Goal: Information Seeking & Learning: Learn about a topic

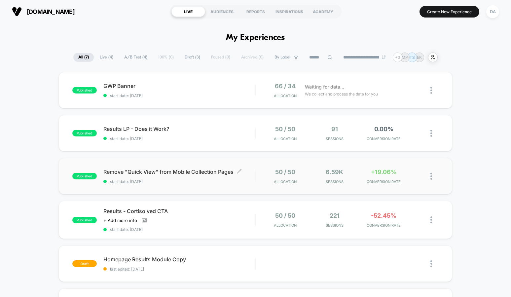
click at [253, 169] on span "Remove "Quick View" from Mobile Collection Pages Click to edit experience detai…" at bounding box center [179, 172] width 152 height 7
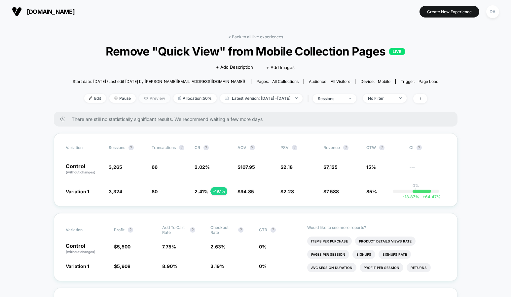
click at [146, 98] on span "Preview" at bounding box center [154, 98] width 31 height 9
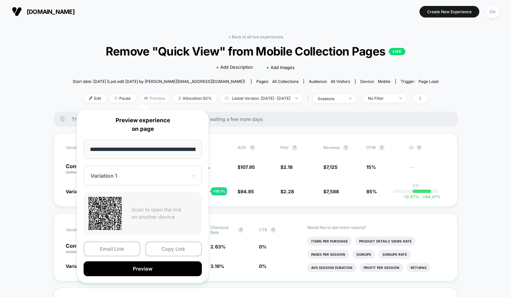
scroll to position [0, 20]
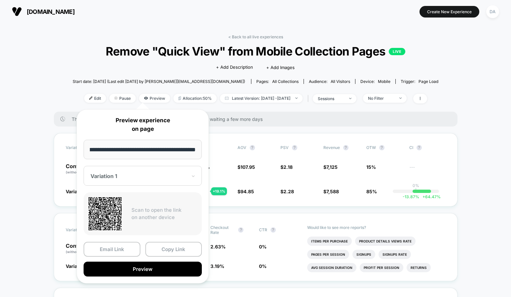
click at [145, 176] on div at bounding box center [139, 176] width 97 height 7
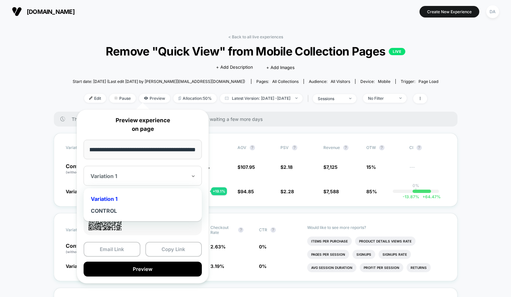
scroll to position [0, 0]
click at [104, 127] on p "Preview experience on page" at bounding box center [143, 124] width 118 height 17
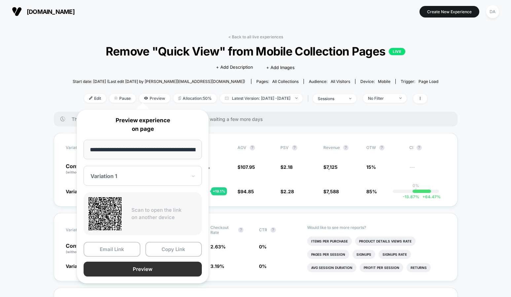
click at [142, 269] on button "Preview" at bounding box center [143, 269] width 118 height 15
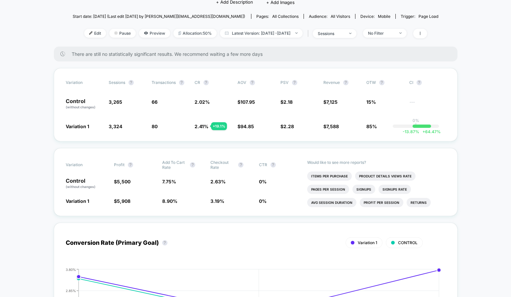
scroll to position [59, 0]
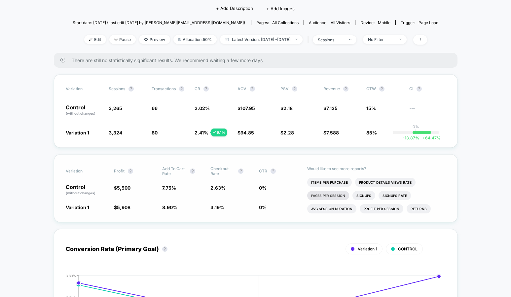
click at [315, 195] on li "Pages Per Session" at bounding box center [328, 195] width 42 height 9
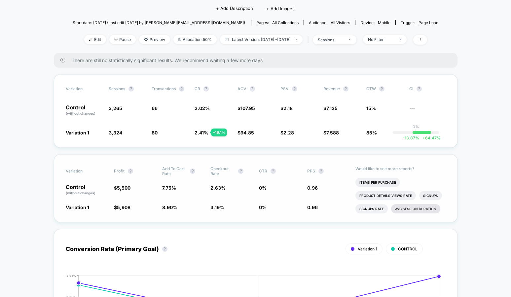
click at [409, 208] on li "Avg Session Duration" at bounding box center [415, 208] width 49 height 9
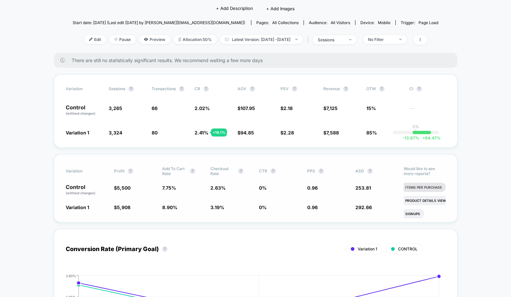
scroll to position [0, 0]
click at [423, 188] on li "Items Per Purchase" at bounding box center [426, 187] width 45 height 9
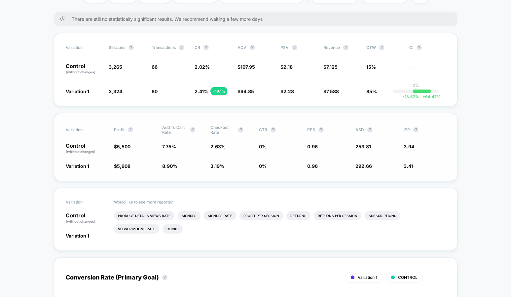
scroll to position [137, 0]
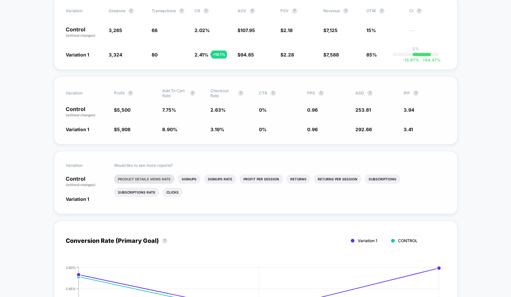
click at [152, 179] on li "Product Details Views Rate" at bounding box center [144, 179] width 61 height 9
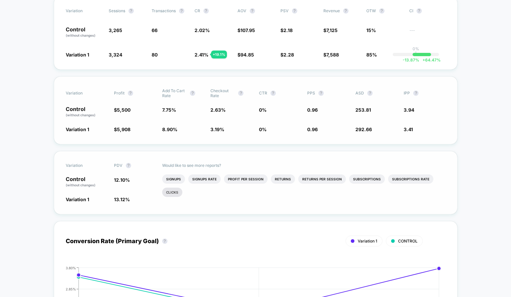
click at [177, 192] on li "Clicks" at bounding box center [172, 192] width 20 height 9
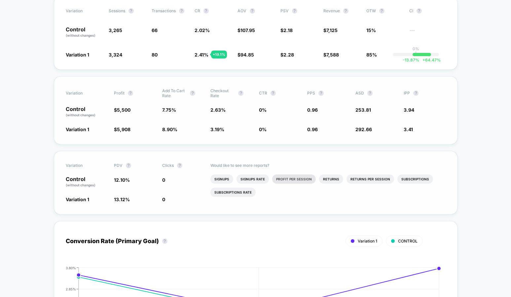
click at [300, 180] on li "Profit Per Session" at bounding box center [294, 179] width 44 height 9
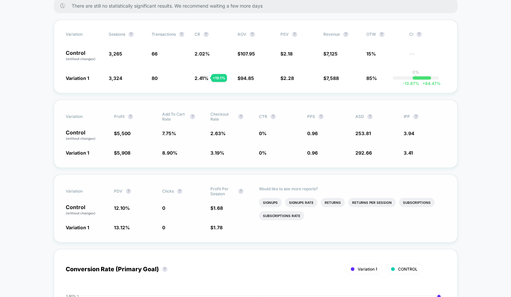
scroll to position [0, 0]
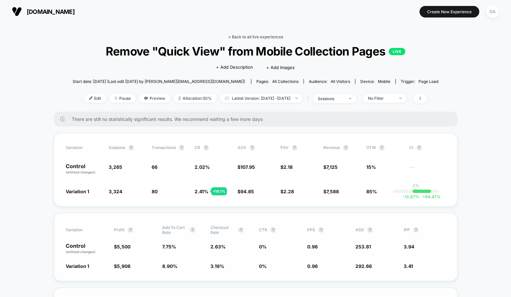
click at [254, 36] on link "< Back to all live experiences" at bounding box center [255, 36] width 55 height 5
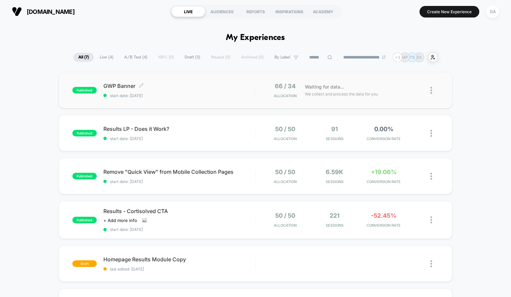
click at [240, 89] on span "GWP Banner Click to edit experience details" at bounding box center [179, 86] width 152 height 7
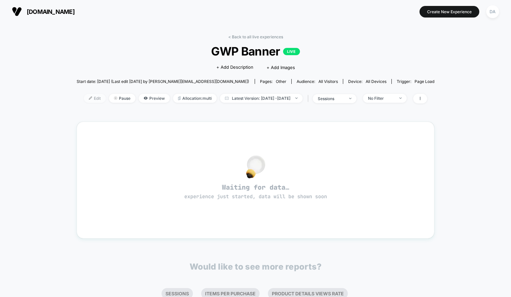
click at [84, 101] on span "Edit" at bounding box center [95, 98] width 22 height 9
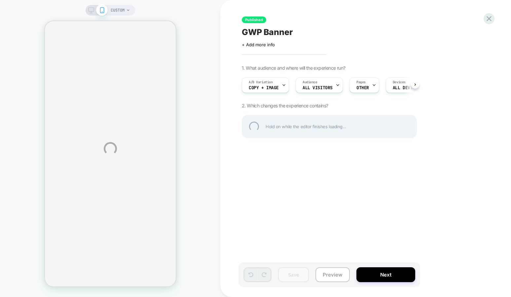
click at [372, 271] on div "CUSTOM Published GWP Banner Click to edit experience details + Add more info 1.…" at bounding box center [255, 148] width 511 height 297
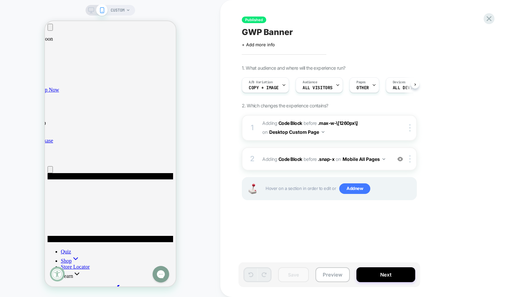
scroll to position [0, 0]
click at [387, 273] on button "Next" at bounding box center [386, 274] width 59 height 15
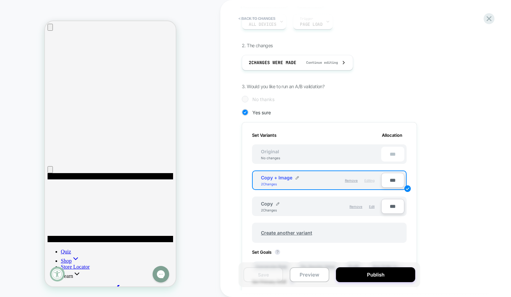
scroll to position [0, 0]
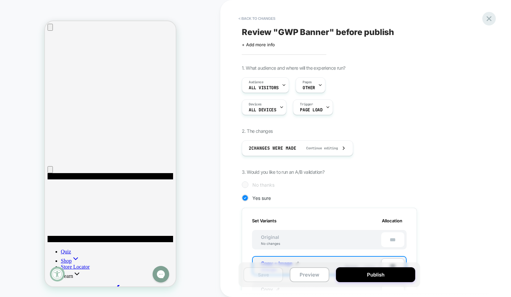
click at [491, 17] on icon at bounding box center [489, 18] width 5 height 5
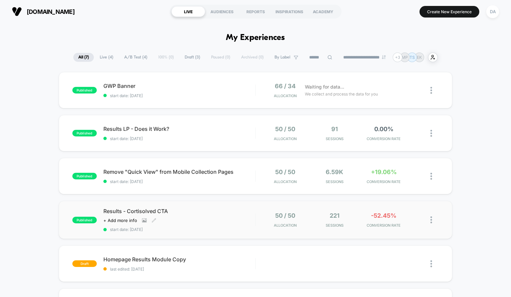
click at [225, 210] on span "Results - Cortisolved CTA" at bounding box center [179, 211] width 152 height 7
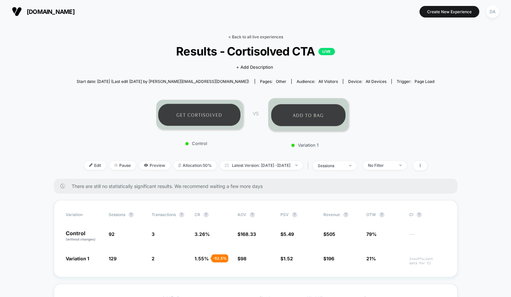
click at [239, 38] on link "< Back to all live experiences" at bounding box center [255, 36] width 55 height 5
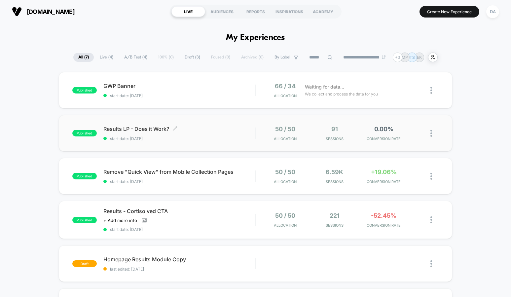
click at [232, 128] on span "Results LP - Does it Work? Click to edit experience details" at bounding box center [179, 129] width 152 height 7
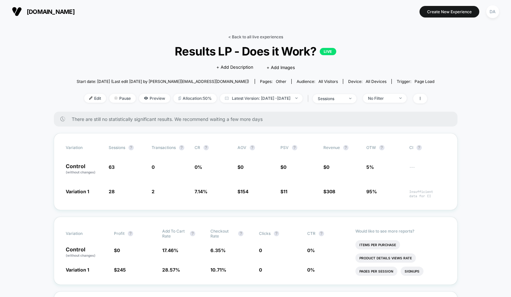
click at [248, 38] on link "< Back to all live experiences" at bounding box center [255, 36] width 55 height 5
